Goal: Check status: Check status

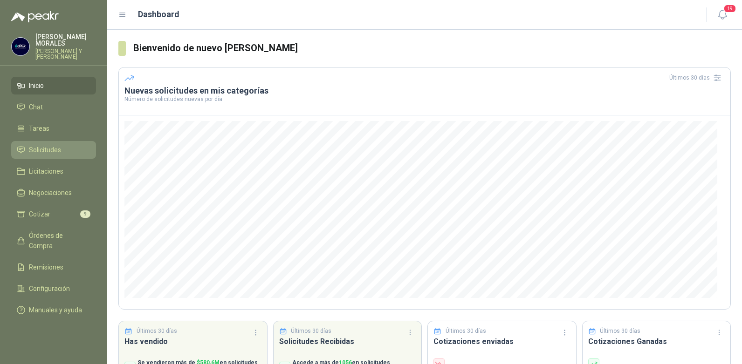
click at [56, 145] on span "Solicitudes" at bounding box center [45, 150] width 32 height 10
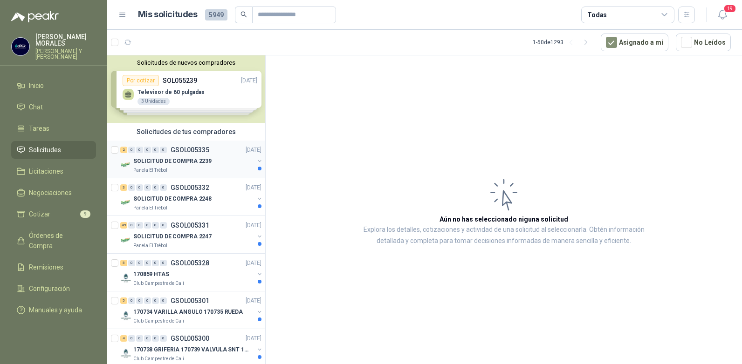
click at [181, 148] on p "GSOL005335" at bounding box center [190, 150] width 39 height 7
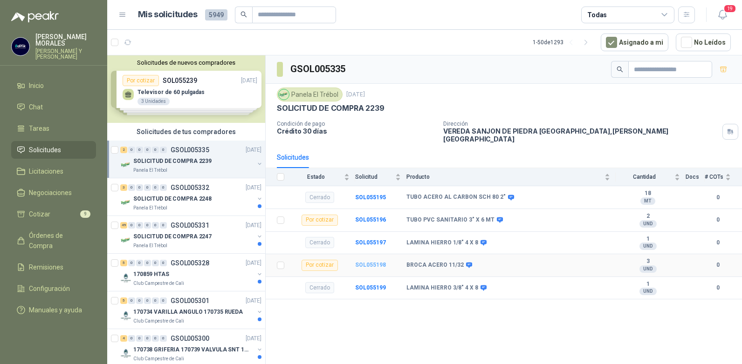
click at [370, 262] on b "SOL055198" at bounding box center [370, 265] width 31 height 7
